Goal: Check status

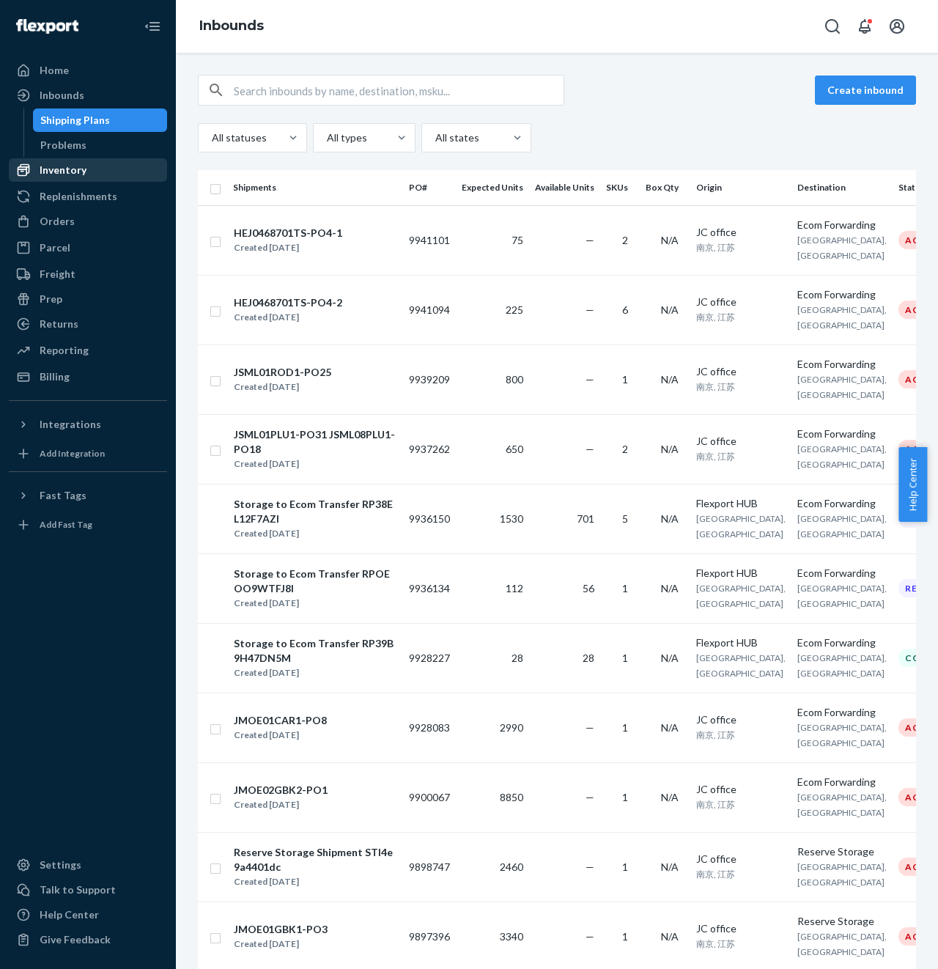
click at [65, 172] on div "Inventory" at bounding box center [63, 170] width 47 height 15
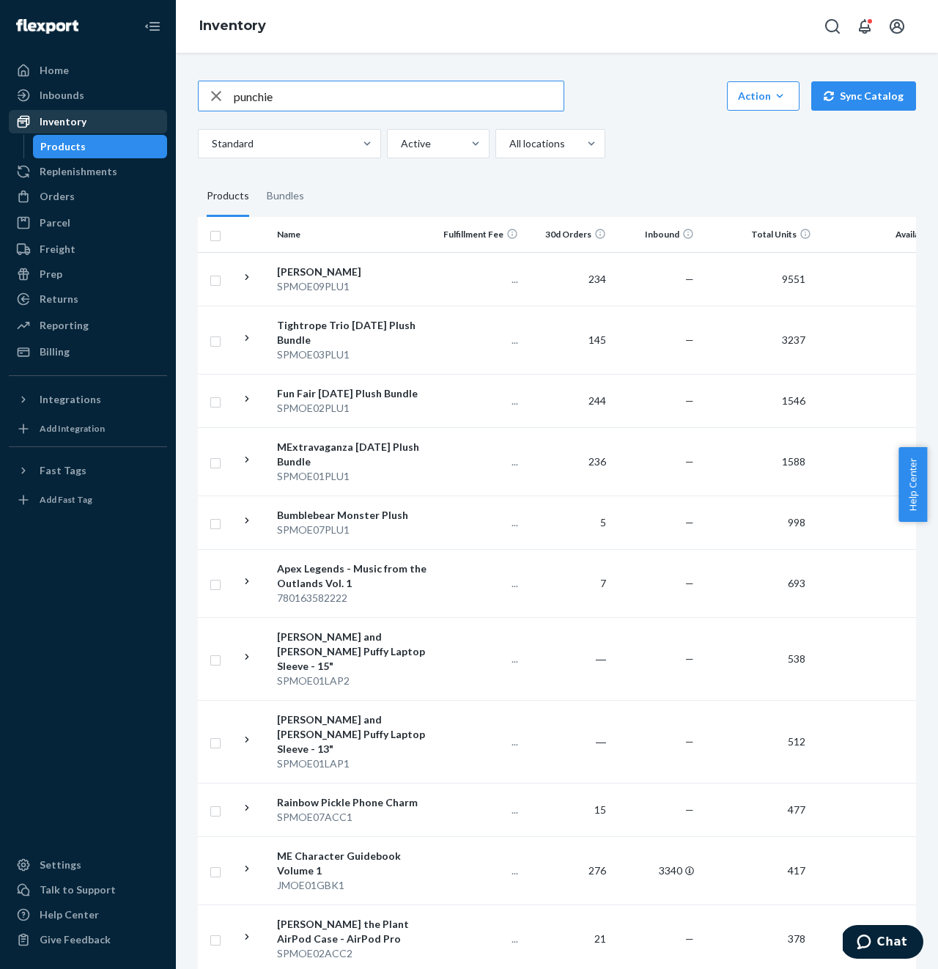
type input "punchie"
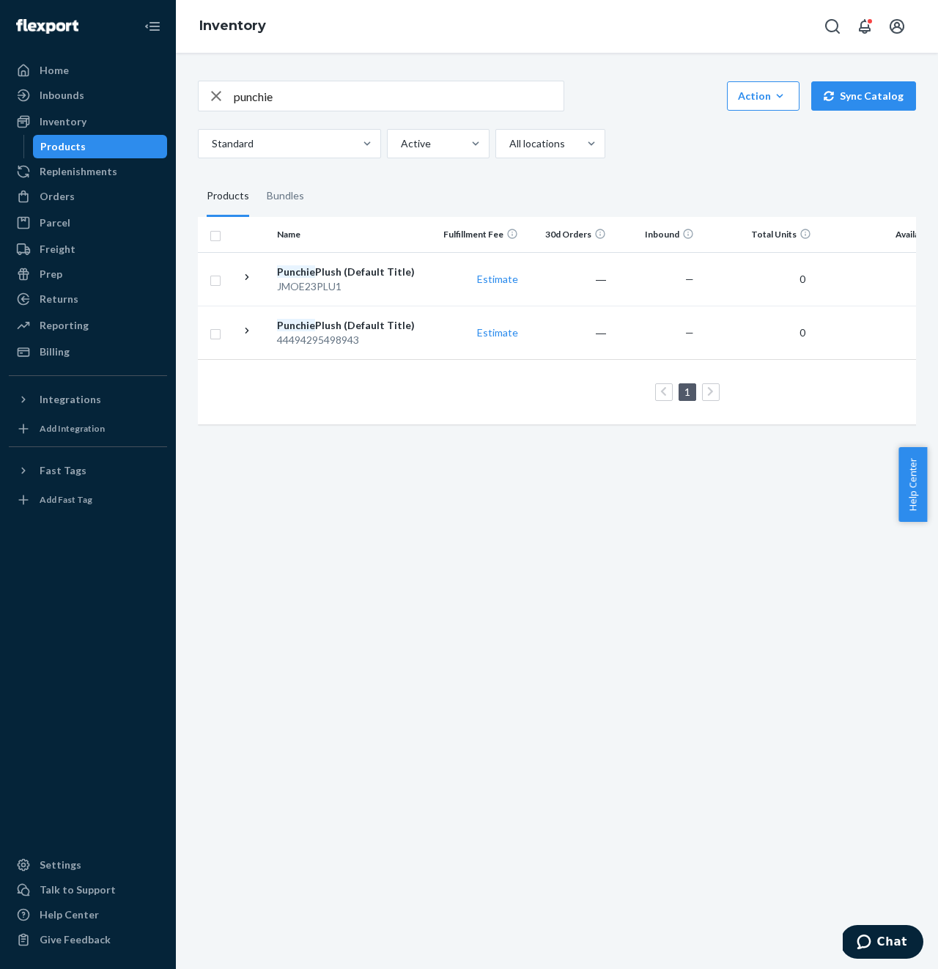
click at [460, 658] on div "punchie Action Create product Create bundle Bulk create products Bulk update pr…" at bounding box center [557, 511] width 762 height 916
click at [437, 326] on td "Estimate" at bounding box center [480, 333] width 88 height 54
click at [441, 279] on td "Estimate" at bounding box center [480, 279] width 88 height 54
